Goal: Transaction & Acquisition: Purchase product/service

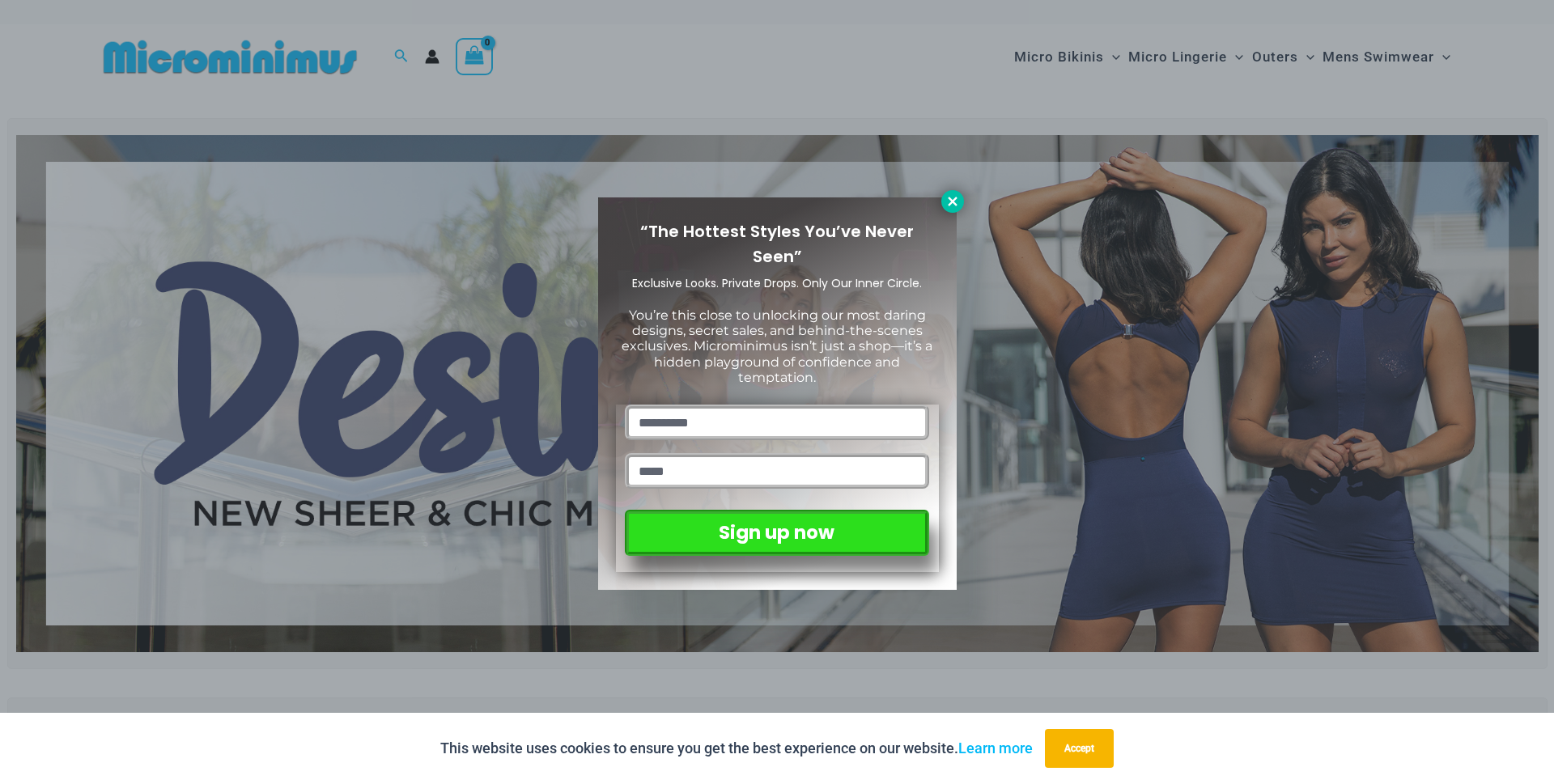
click at [948, 201] on icon at bounding box center [952, 201] width 15 height 15
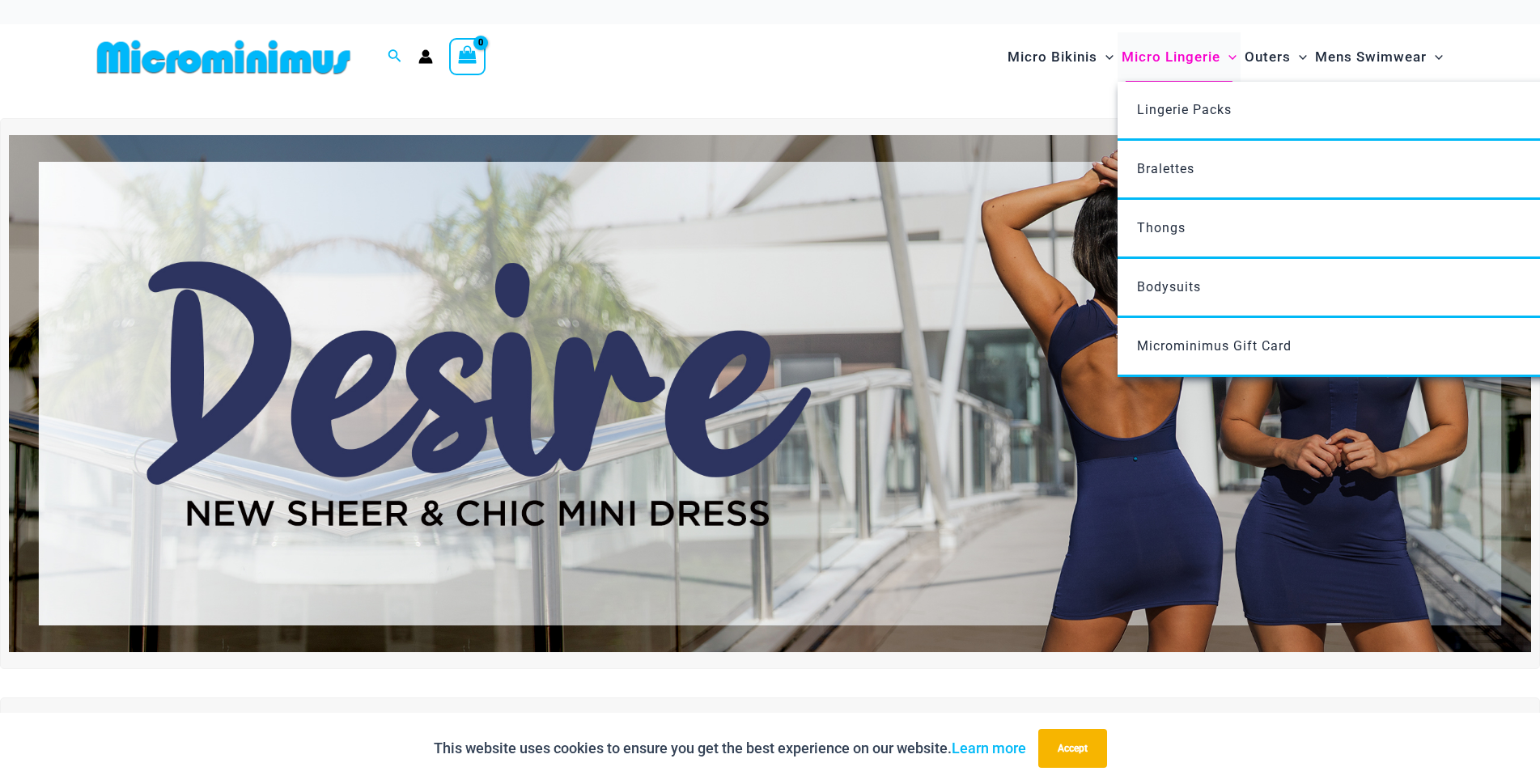
click at [1168, 54] on span "Micro Lingerie" at bounding box center [1171, 57] width 99 height 41
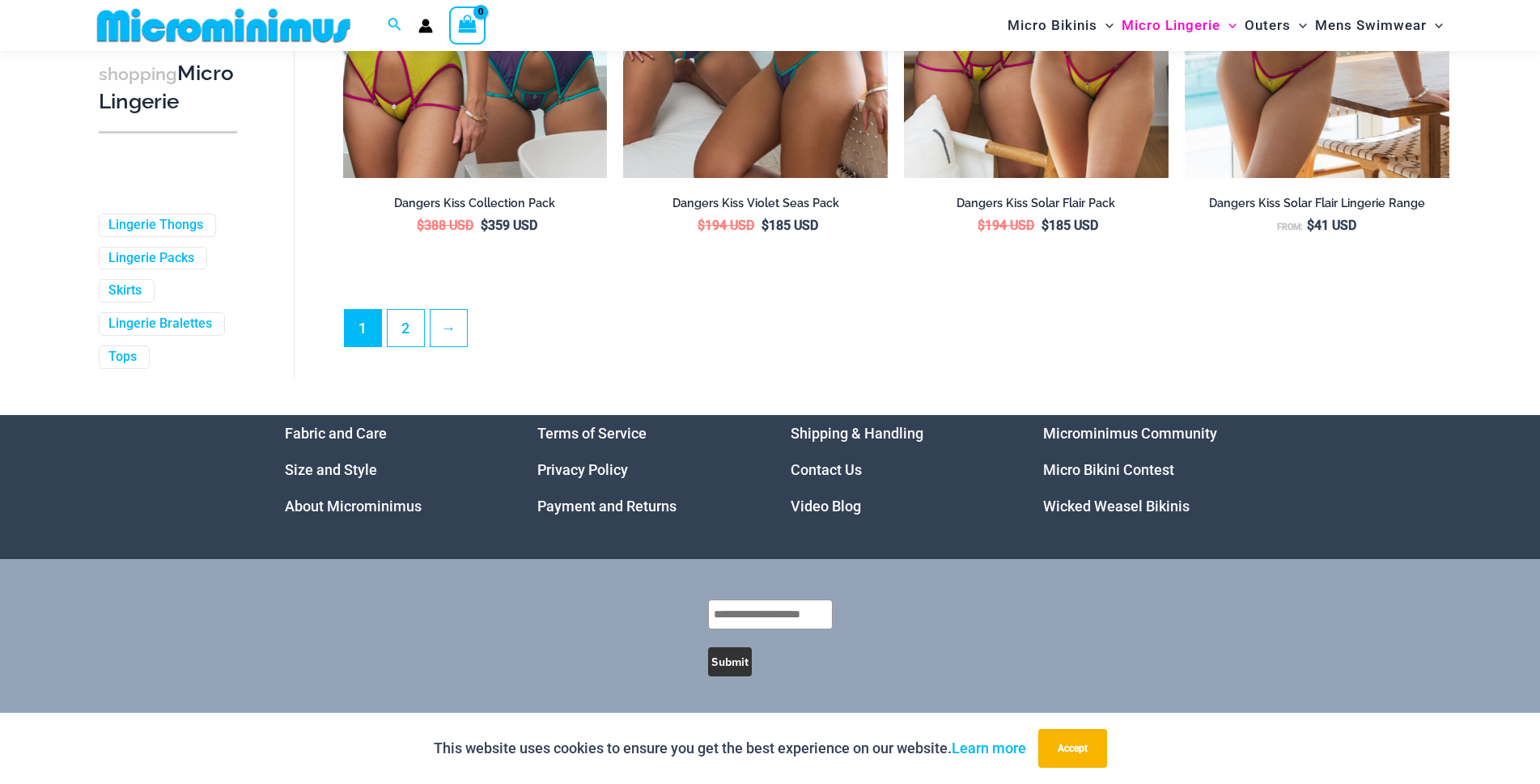
scroll to position [4373, 0]
click at [409, 323] on link "2" at bounding box center [406, 327] width 37 height 38
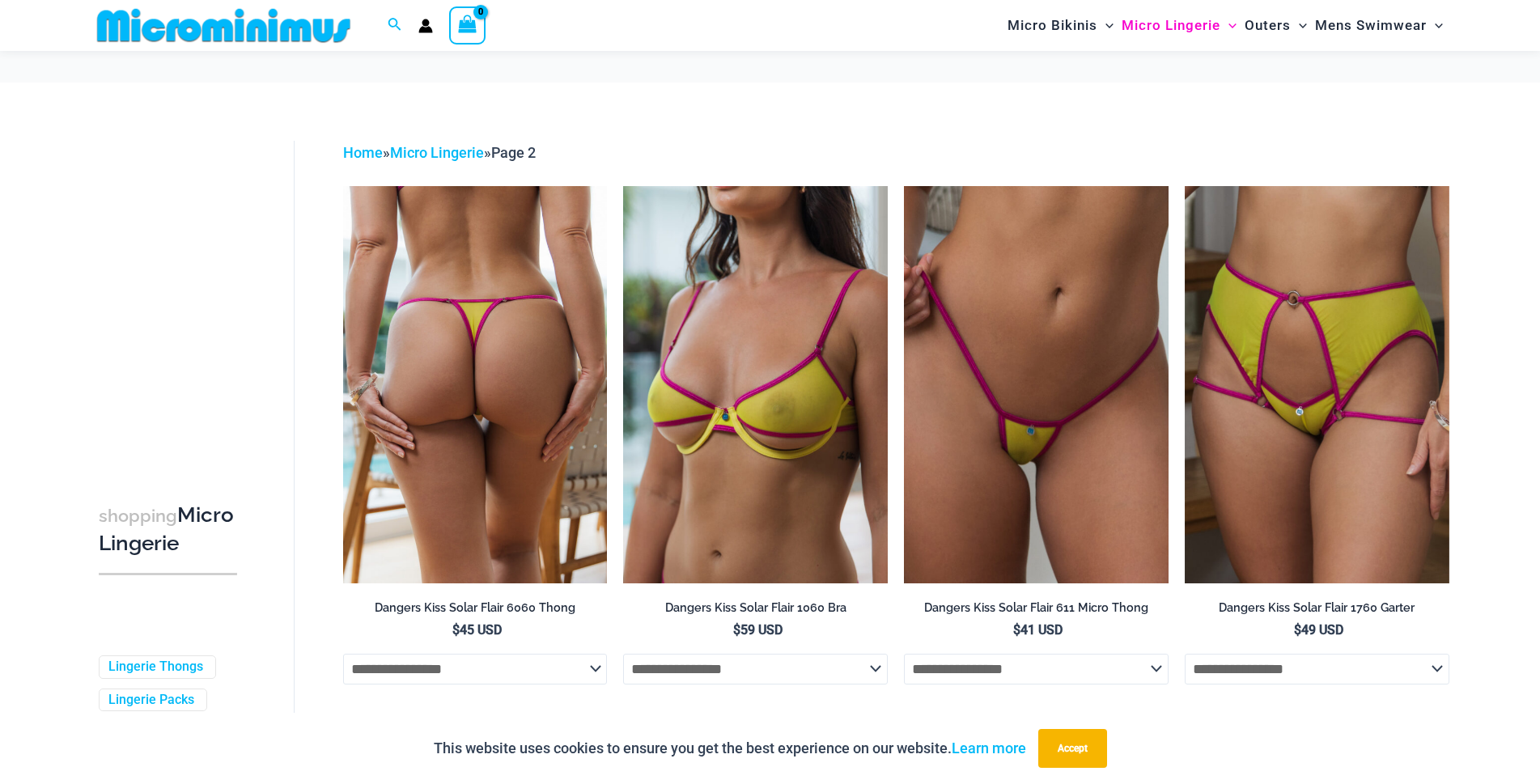
scroll to position [228, 0]
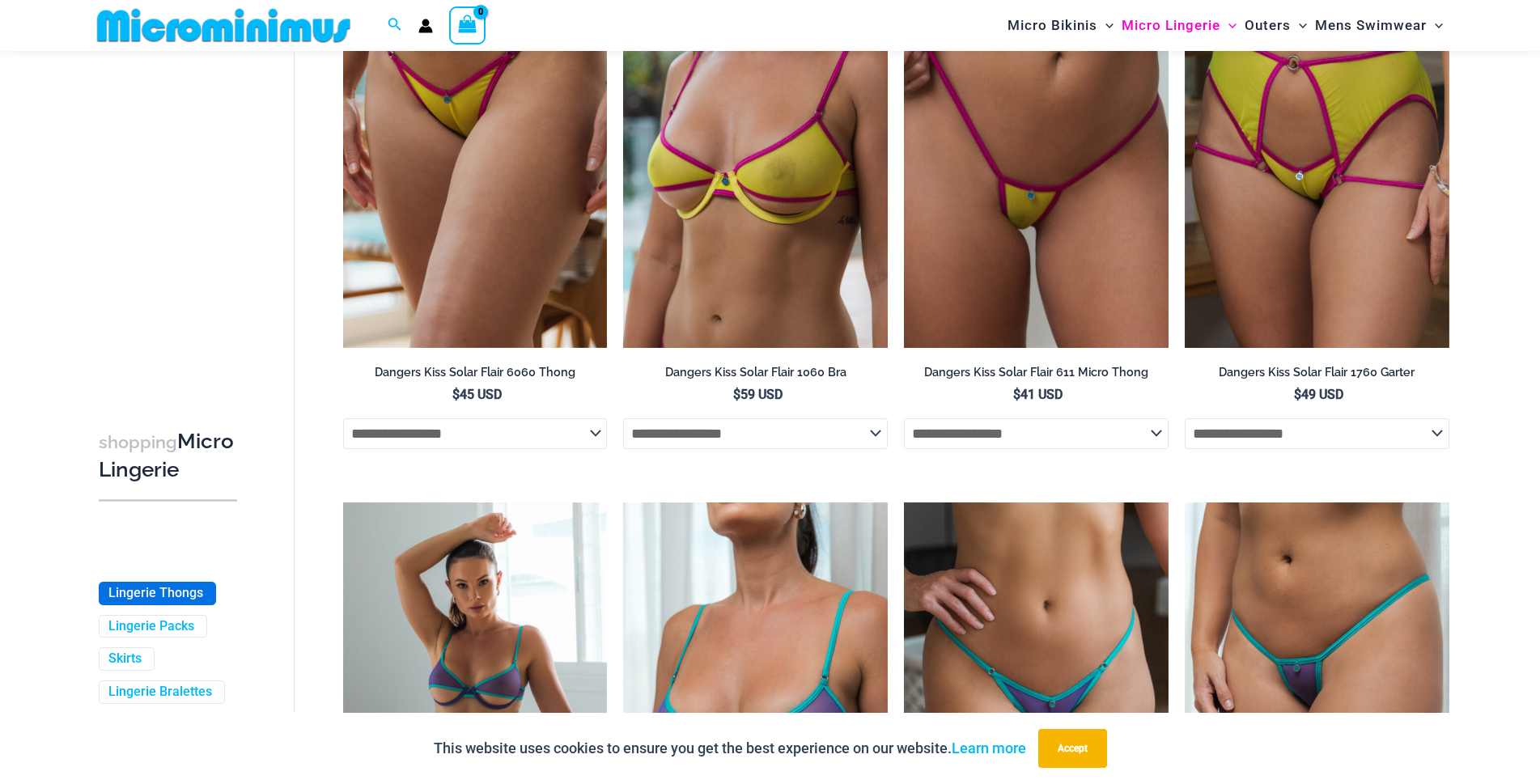
click at [174, 602] on link "Lingerie Thongs" at bounding box center [155, 594] width 95 height 17
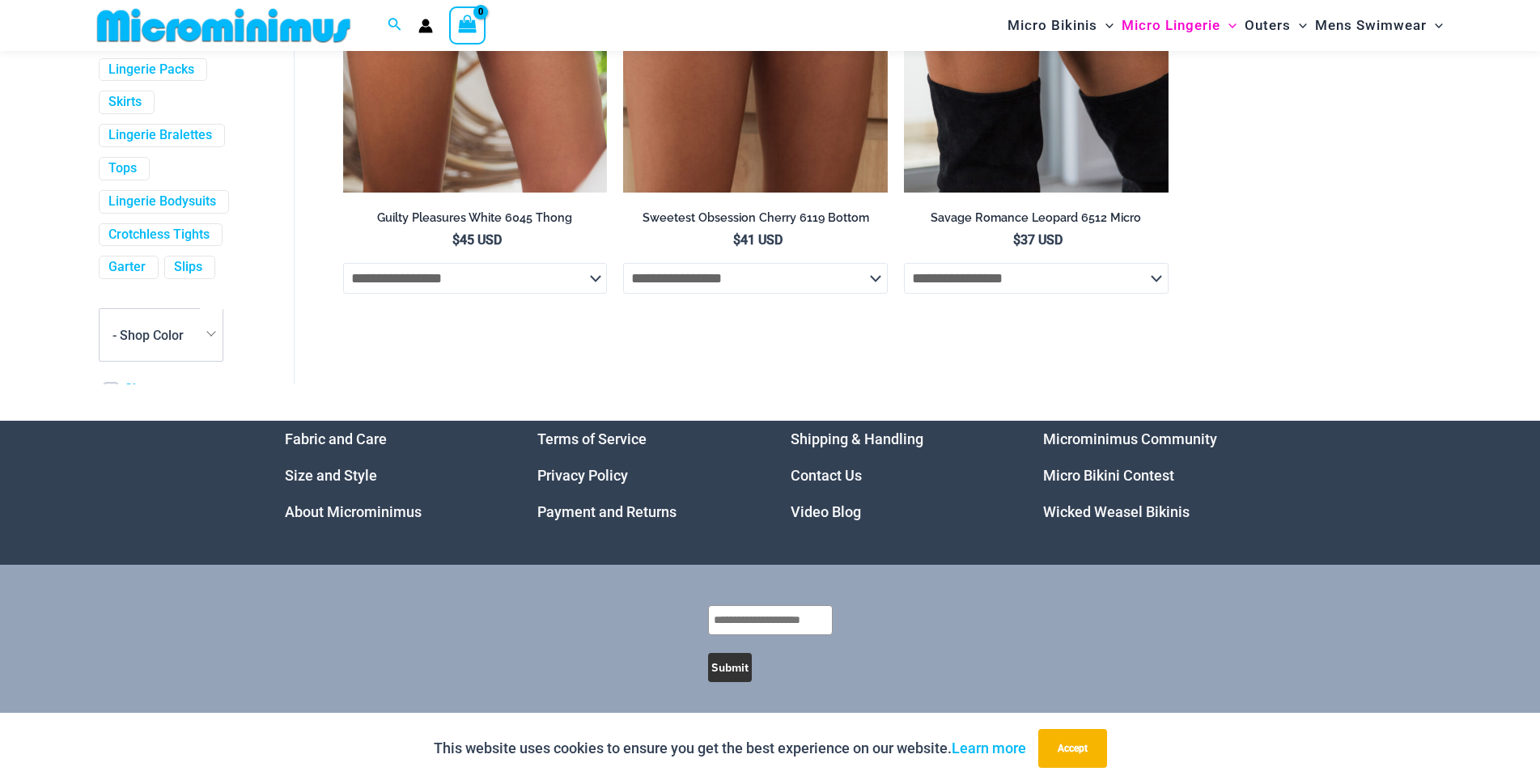
scroll to position [226, 0]
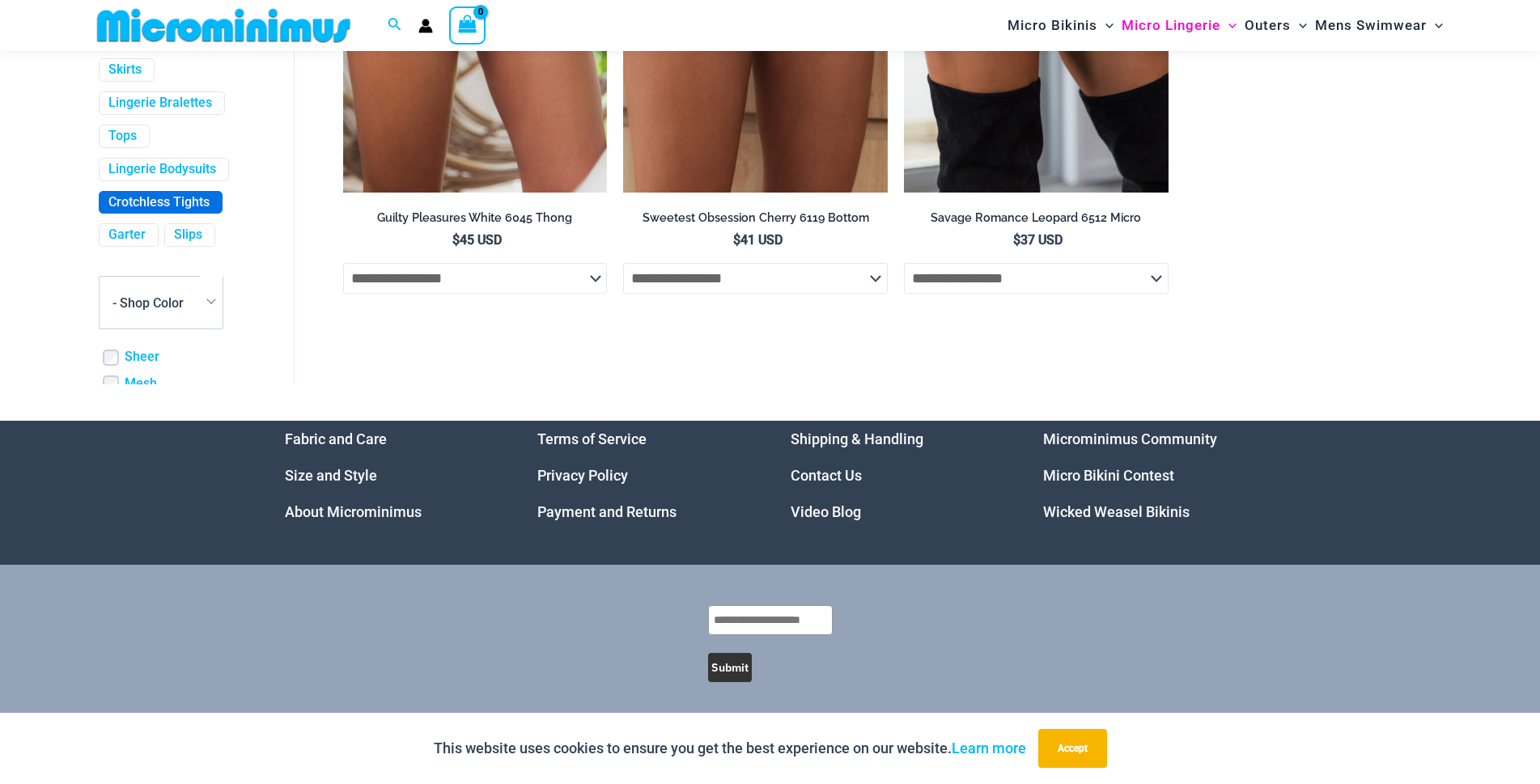
click at [179, 211] on link "Crotchless Tights" at bounding box center [159, 202] width 101 height 17
click at [162, 211] on link "Crotchless Tights" at bounding box center [159, 202] width 101 height 17
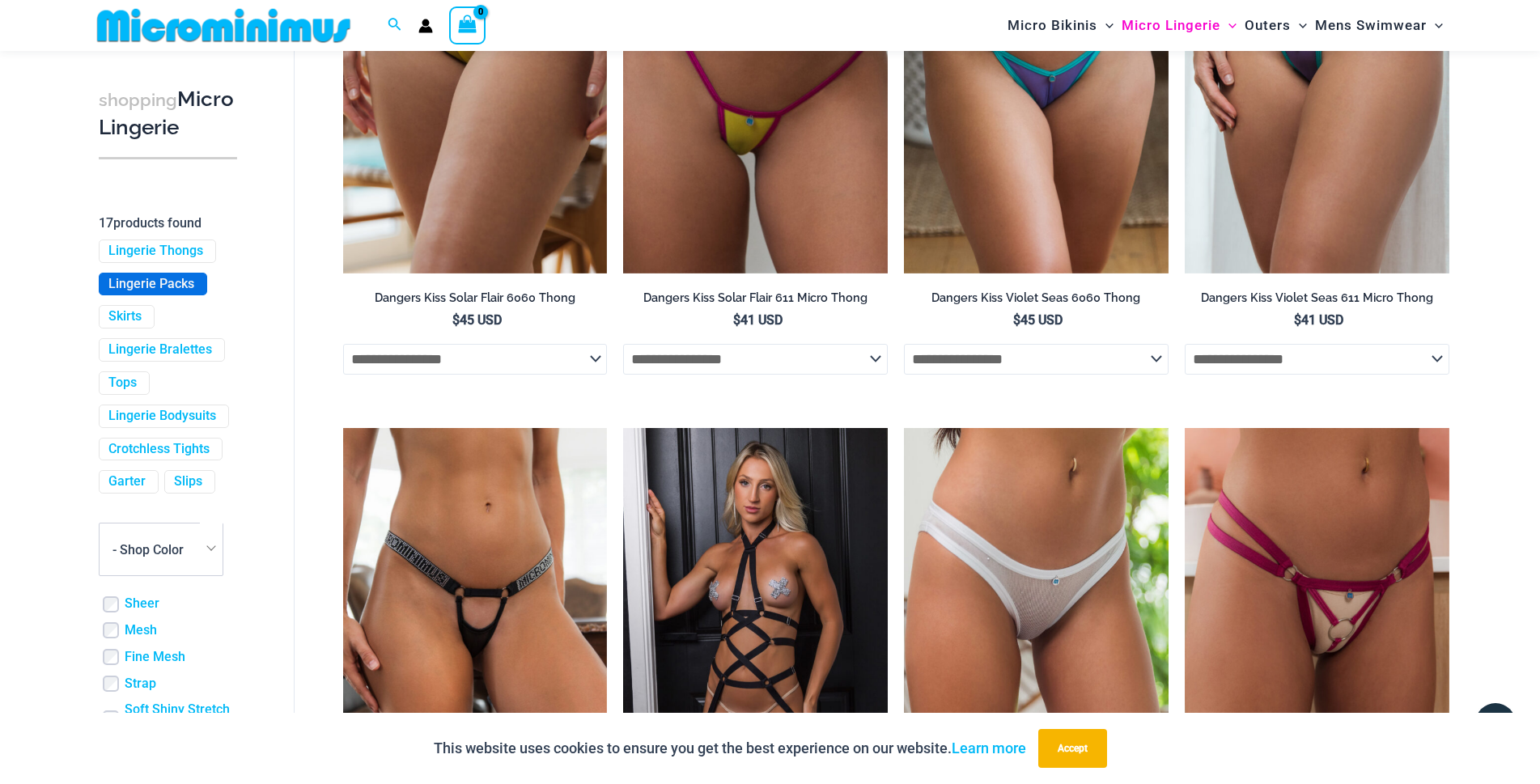
scroll to position [405, 0]
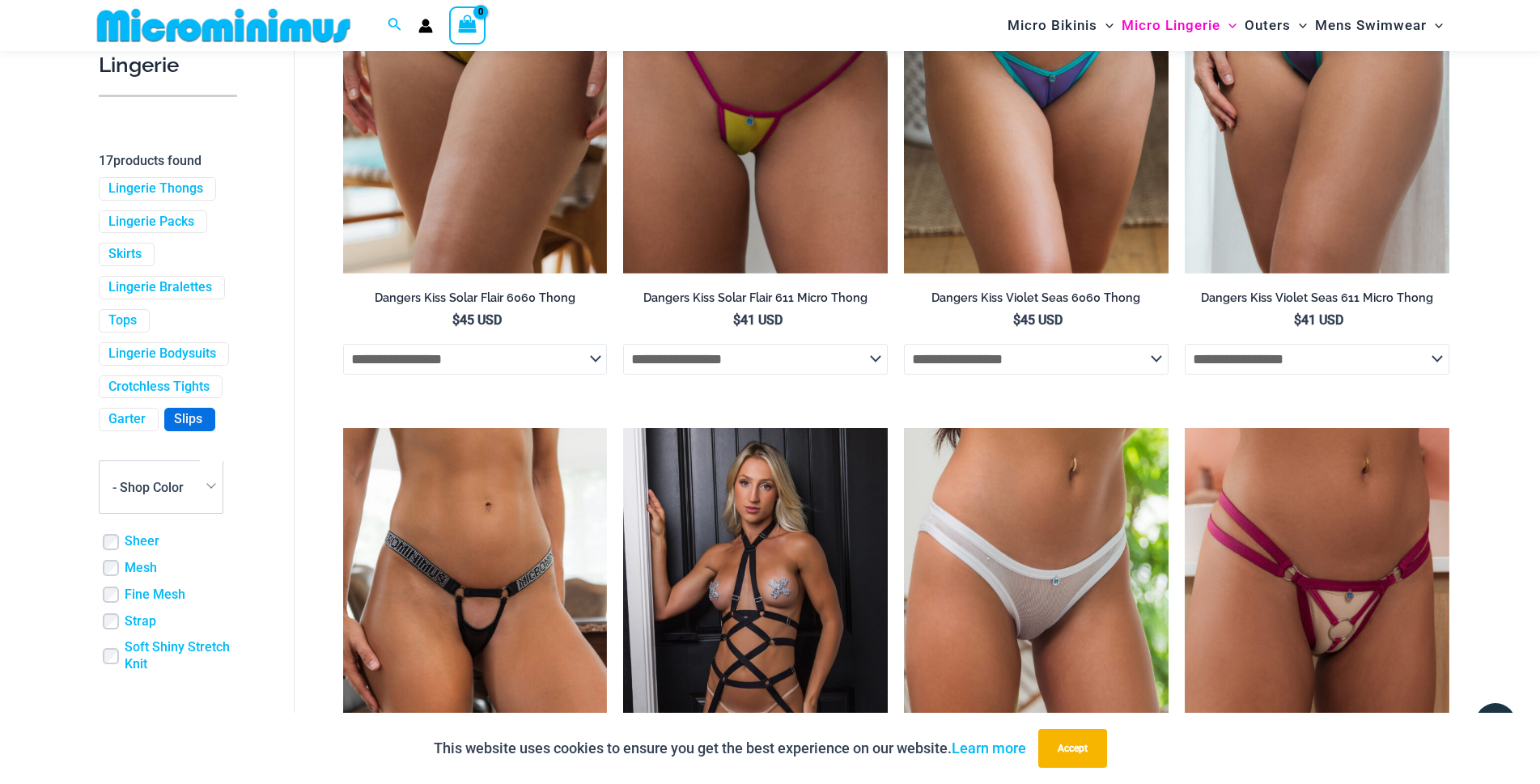
click at [191, 429] on link "Slips" at bounding box center [188, 420] width 28 height 17
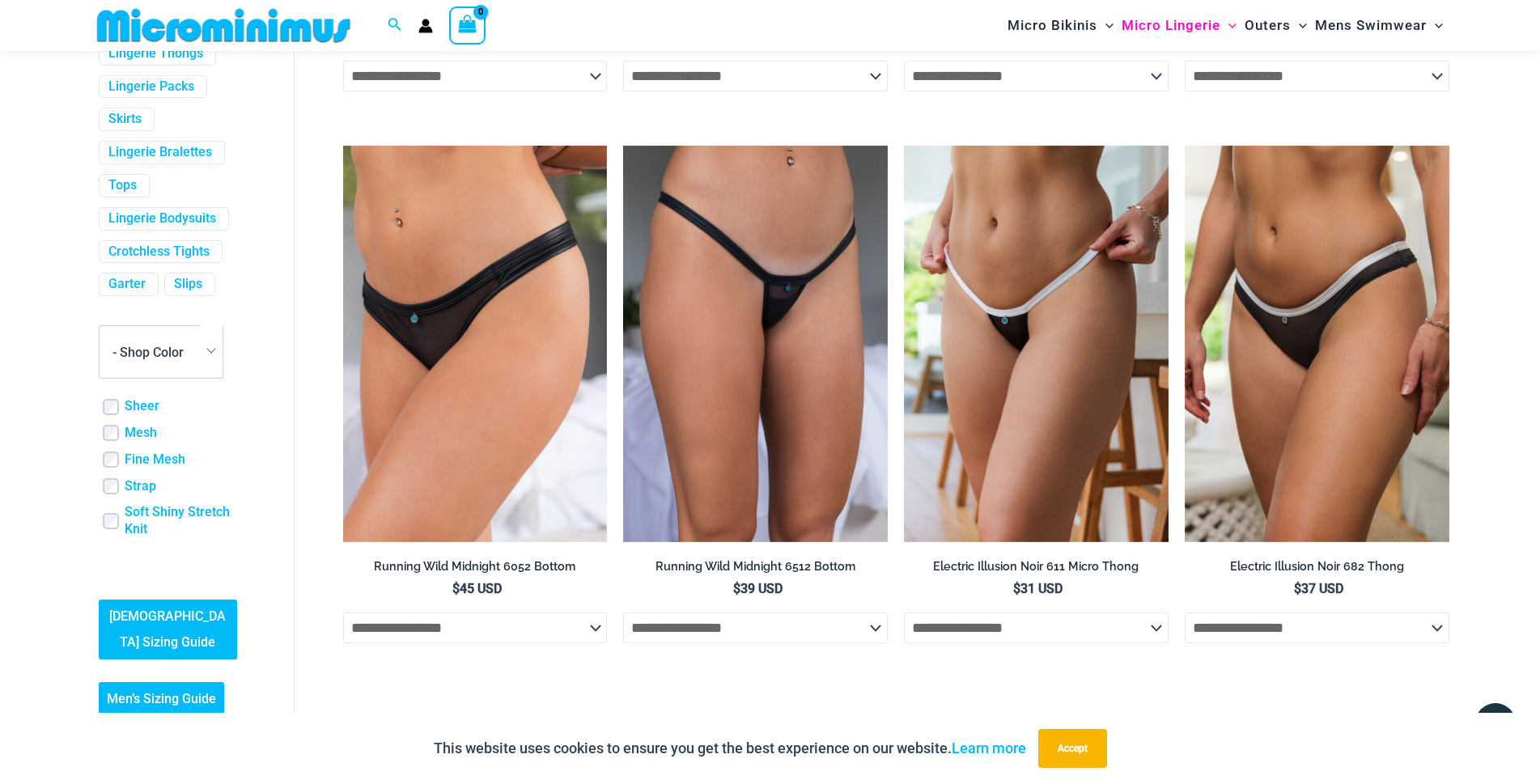
scroll to position [756, 0]
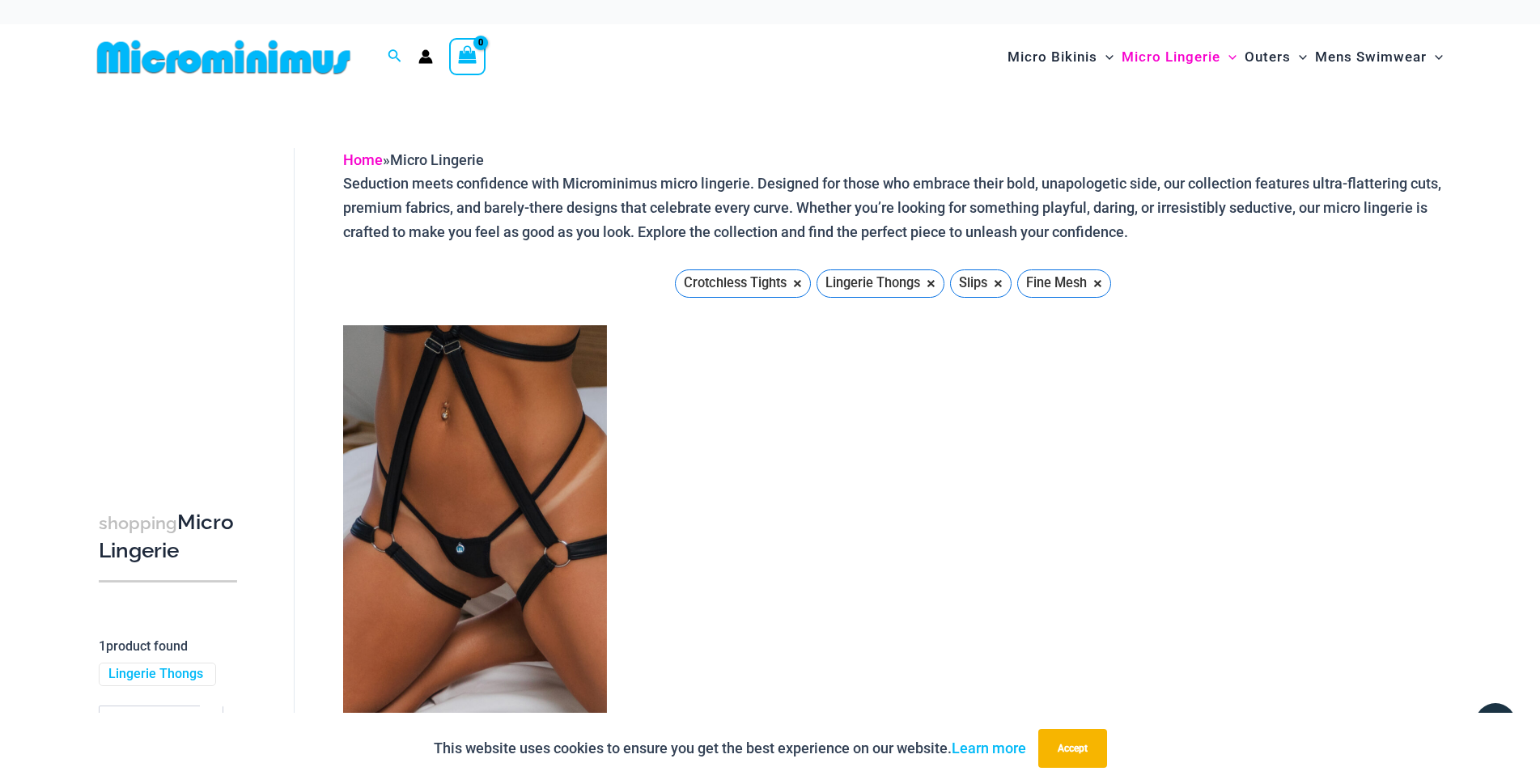
click at [367, 163] on link "Home" at bounding box center [363, 160] width 39 height 17
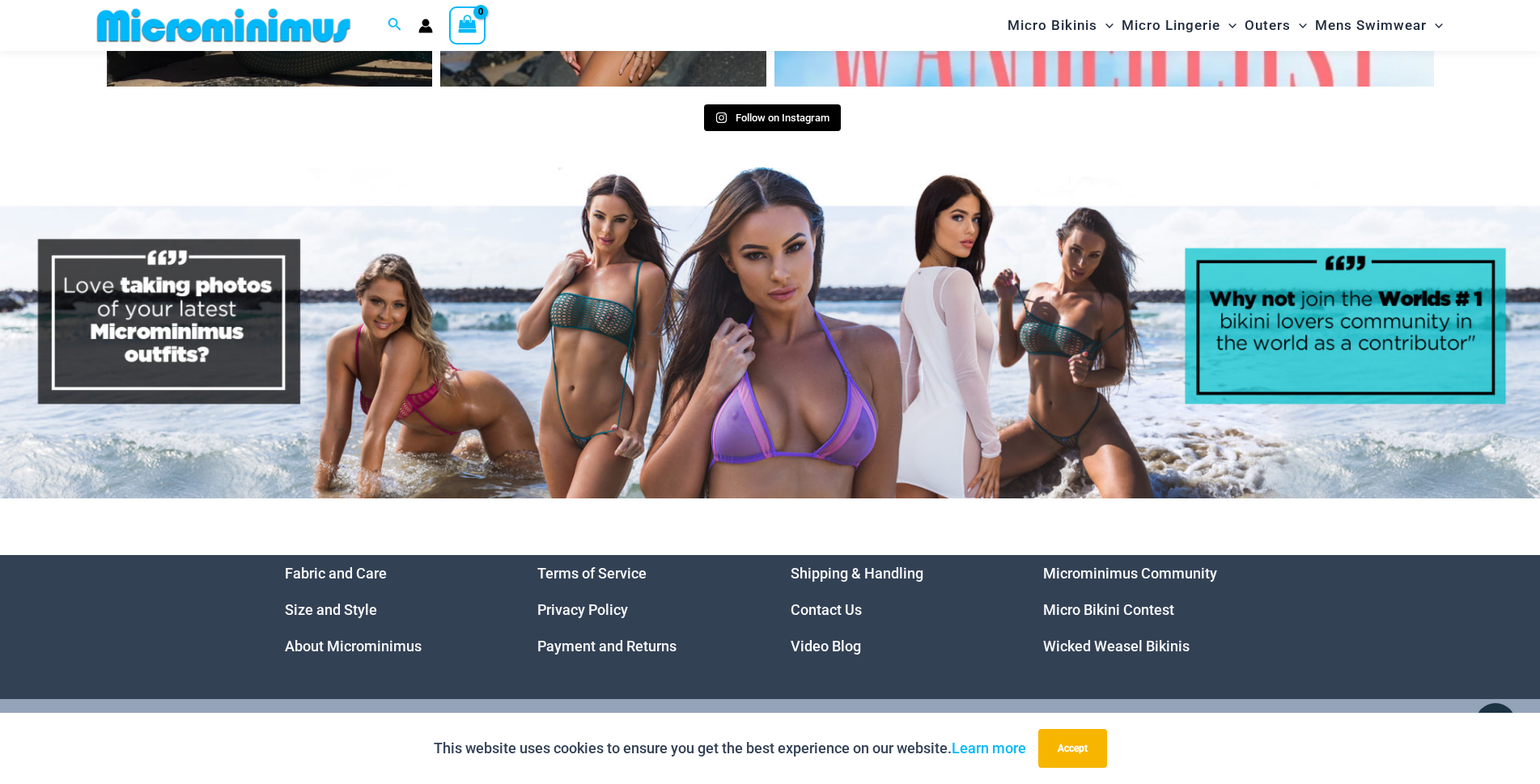
scroll to position [8288, 0]
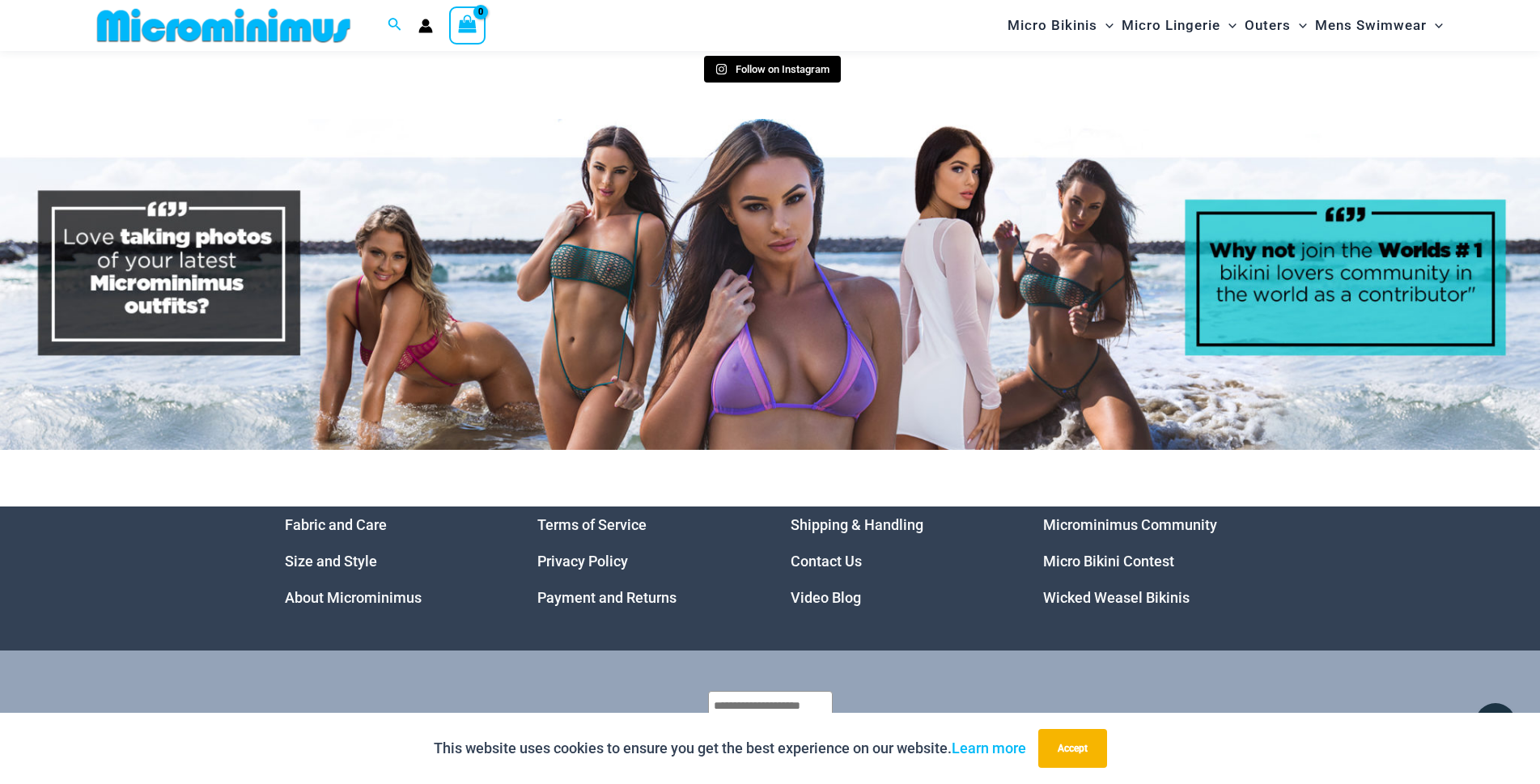
click at [809, 589] on link "Video Blog" at bounding box center [825, 598] width 70 height 17
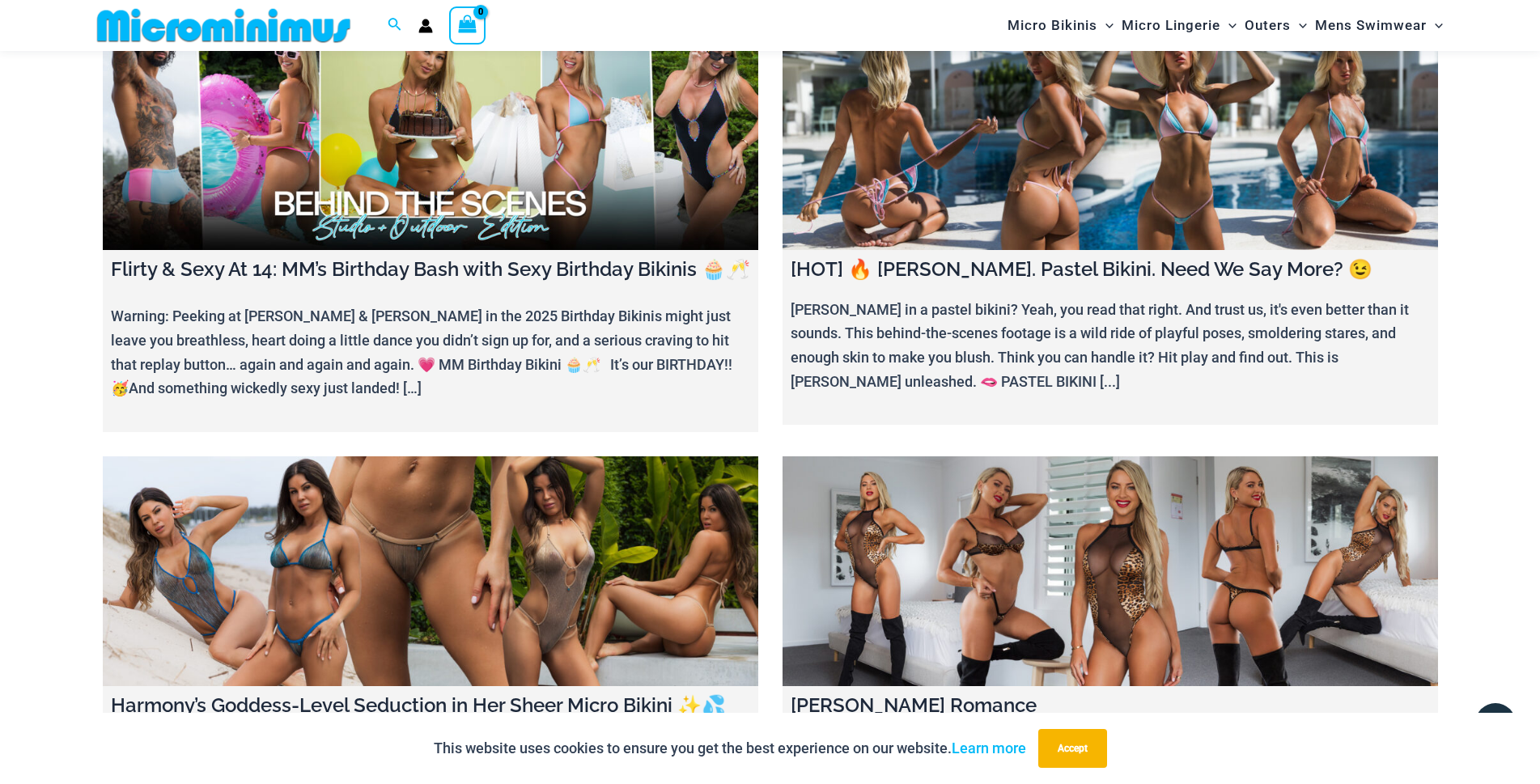
scroll to position [149, 0]
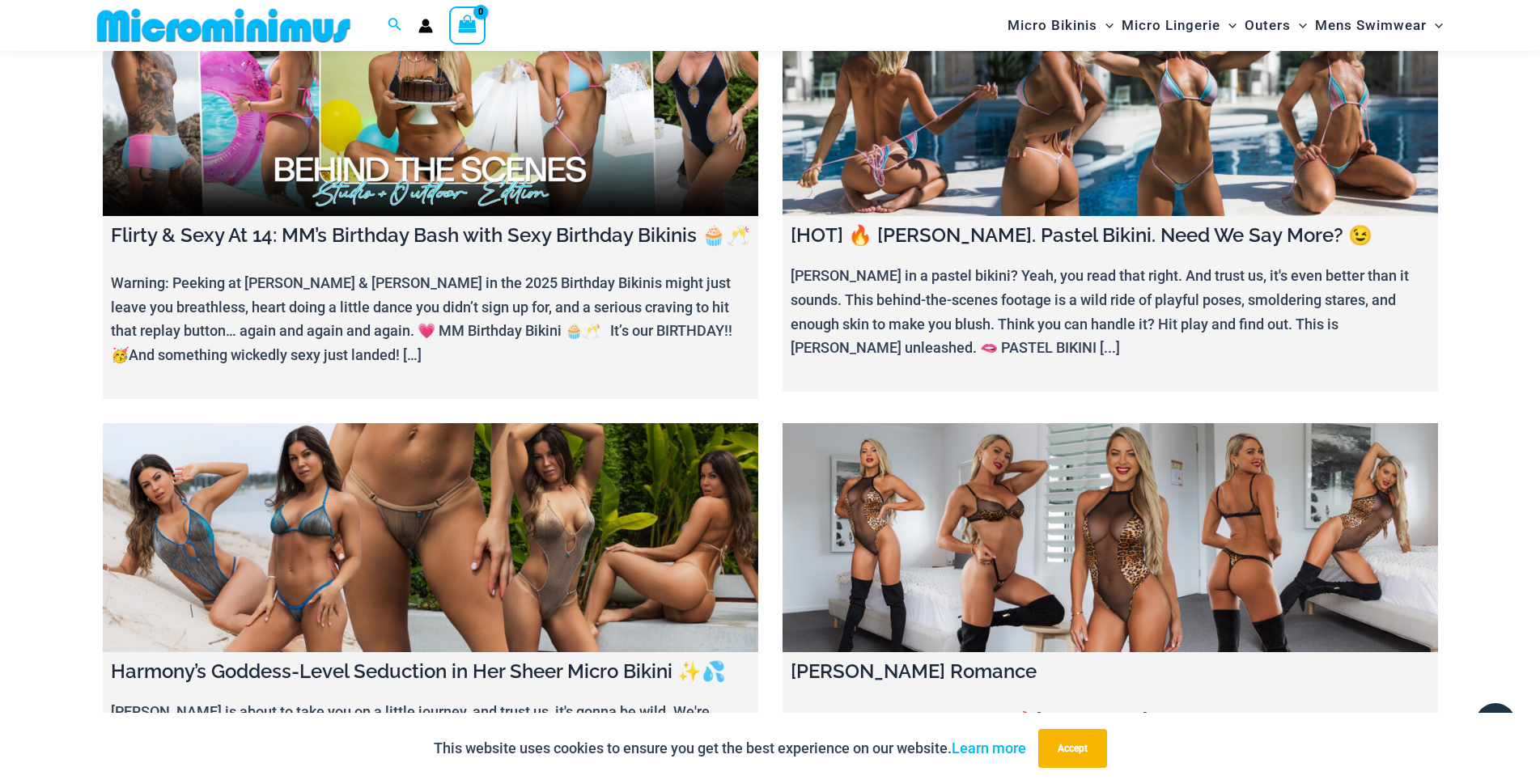
click at [457, 556] on link at bounding box center [430, 537] width 655 height 230
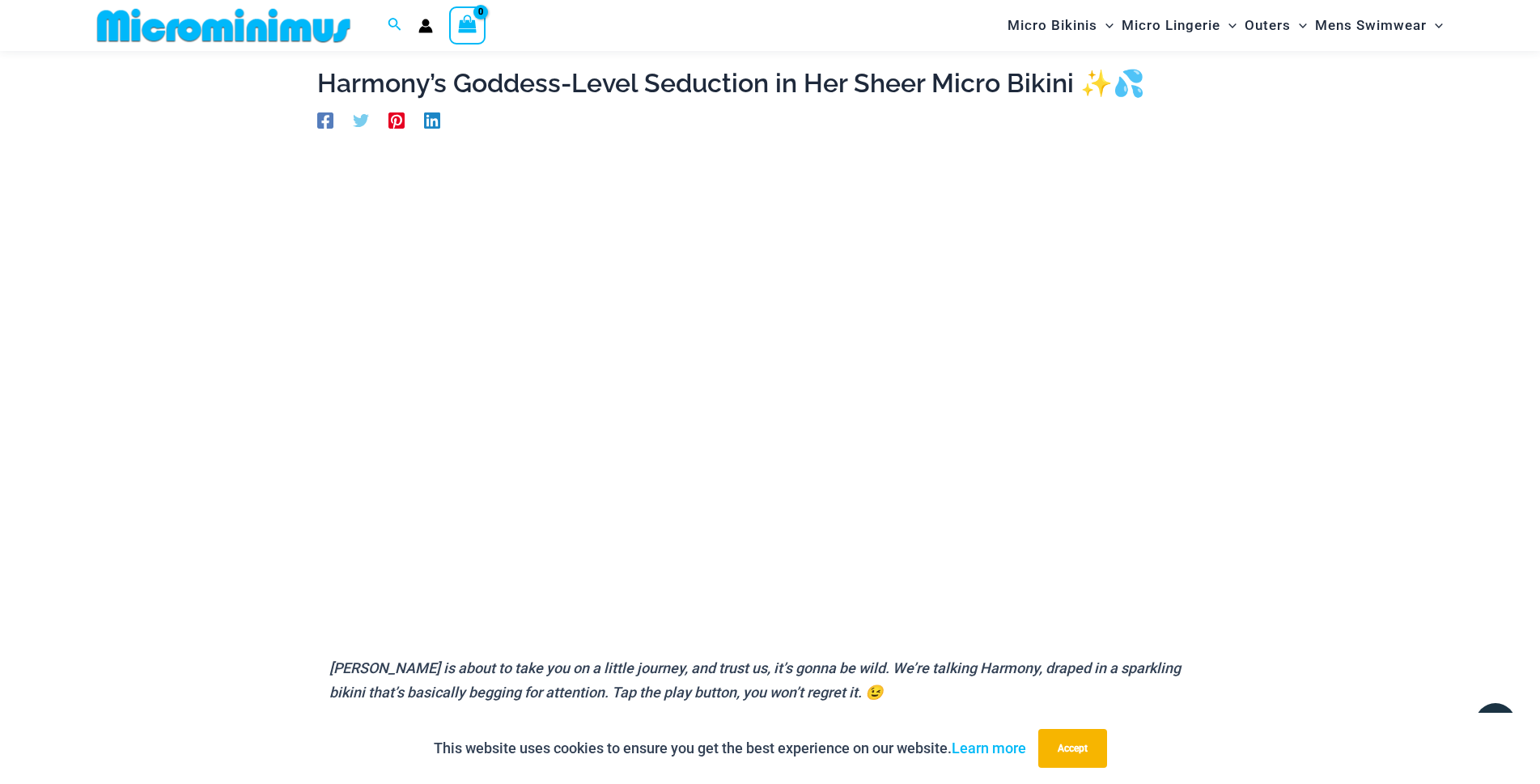
scroll to position [69, 0]
